Goal: Task Accomplishment & Management: Use online tool/utility

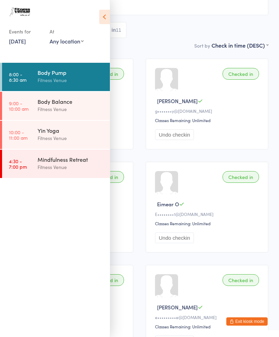
click at [57, 107] on div "Fitness Venue" at bounding box center [71, 109] width 67 height 8
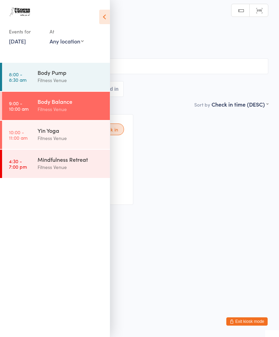
click at [102, 12] on icon at bounding box center [104, 17] width 11 height 14
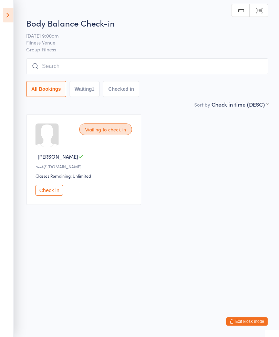
click at [175, 67] on input "search" at bounding box center [147, 66] width 242 height 16
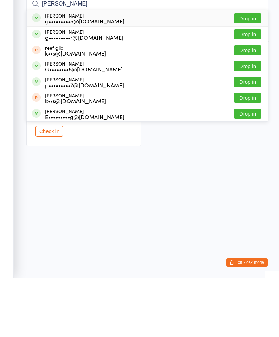
type input "[PERSON_NAME]"
click at [248, 72] on button "Drop in" at bounding box center [248, 77] width 28 height 10
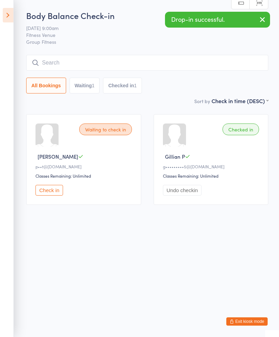
click at [109, 60] on input "search" at bounding box center [147, 63] width 242 height 16
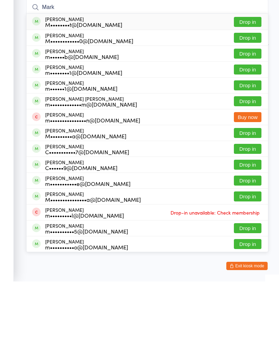
type input "Mark"
click at [248, 104] on button "Drop in" at bounding box center [248, 109] width 28 height 10
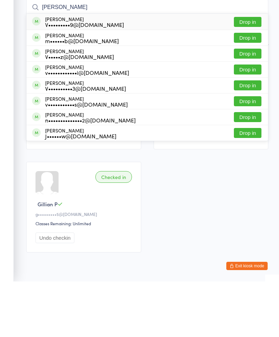
type input "[PERSON_NAME]"
click at [247, 88] on button "Drop in" at bounding box center [248, 93] width 28 height 10
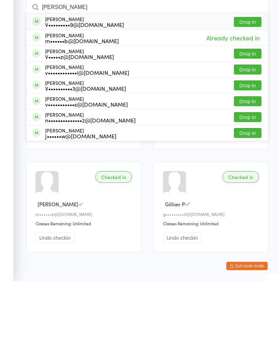
type input "[PERSON_NAME]"
click at [250, 72] on button "Drop in" at bounding box center [248, 77] width 28 height 10
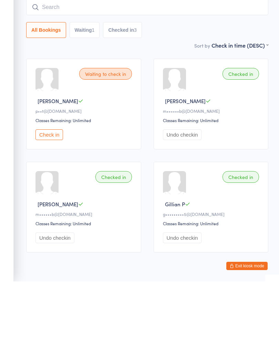
scroll to position [30, 0]
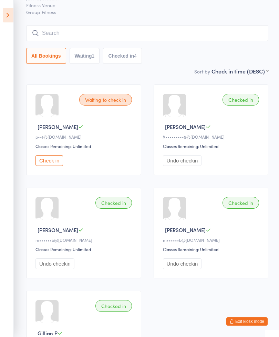
click at [127, 35] on input "search" at bounding box center [147, 33] width 242 height 16
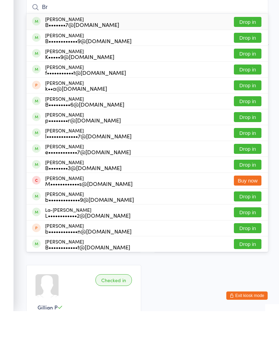
type input "B"
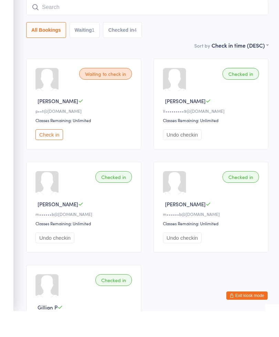
click at [52, 155] on button "Check in" at bounding box center [49, 160] width 28 height 11
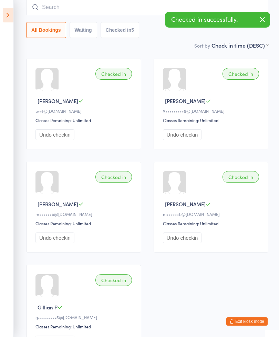
click at [126, 8] on input "search" at bounding box center [147, 7] width 242 height 16
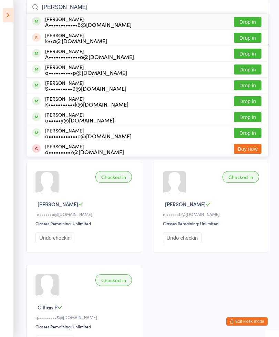
type input "[PERSON_NAME]"
click at [248, 23] on button "Drop in" at bounding box center [248, 22] width 28 height 10
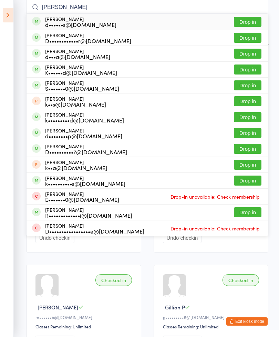
type input "[PERSON_NAME]"
click at [249, 20] on button "Drop in" at bounding box center [248, 22] width 28 height 10
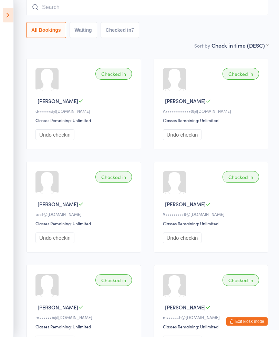
click at [176, 10] on input "search" at bounding box center [147, 7] width 242 height 16
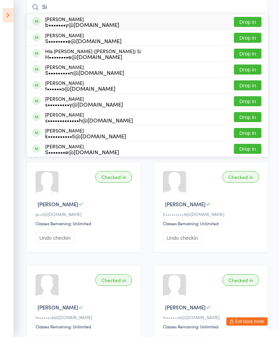
type input "S"
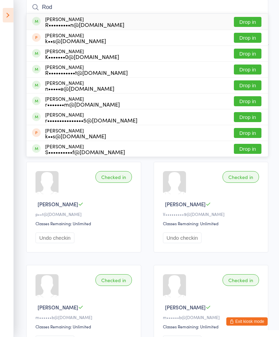
type input "Rod"
click at [255, 22] on button "Drop in" at bounding box center [248, 22] width 28 height 10
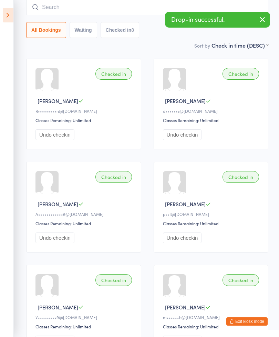
click at [118, 12] on input "search" at bounding box center [147, 7] width 242 height 16
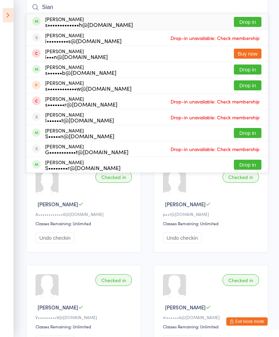
type input "Sian"
click at [247, 22] on button "Drop in" at bounding box center [248, 22] width 28 height 10
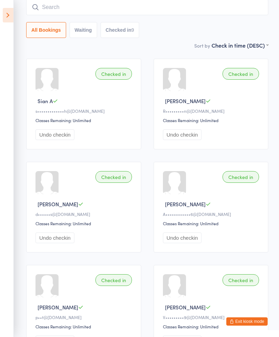
click at [119, 12] on input "search" at bounding box center [147, 7] width 242 height 16
type input "R"
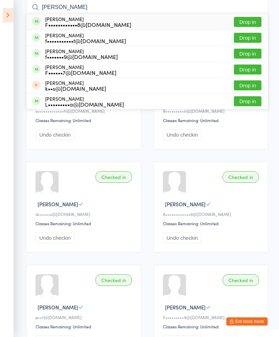
type input "[PERSON_NAME]"
click at [244, 39] on button "Drop in" at bounding box center [248, 38] width 28 height 10
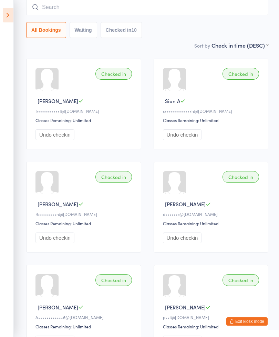
click at [171, 9] on input "search" at bounding box center [147, 7] width 242 height 16
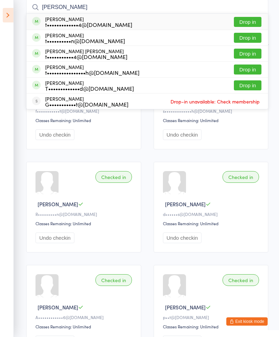
type input "[PERSON_NAME]"
click at [245, 19] on button "Drop in" at bounding box center [248, 22] width 28 height 10
